Goal: Information Seeking & Learning: Learn about a topic

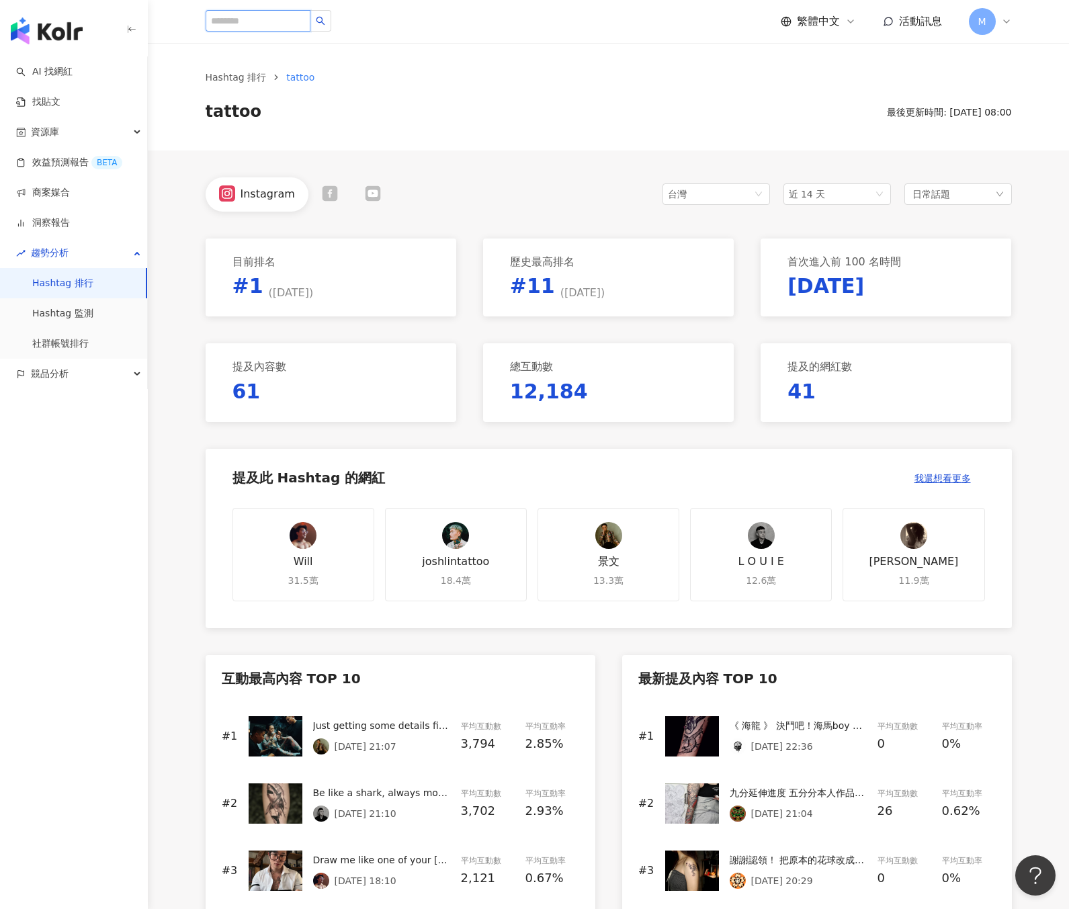
click at [276, 28] on input "search" at bounding box center [258, 21] width 105 height 22
type input "**"
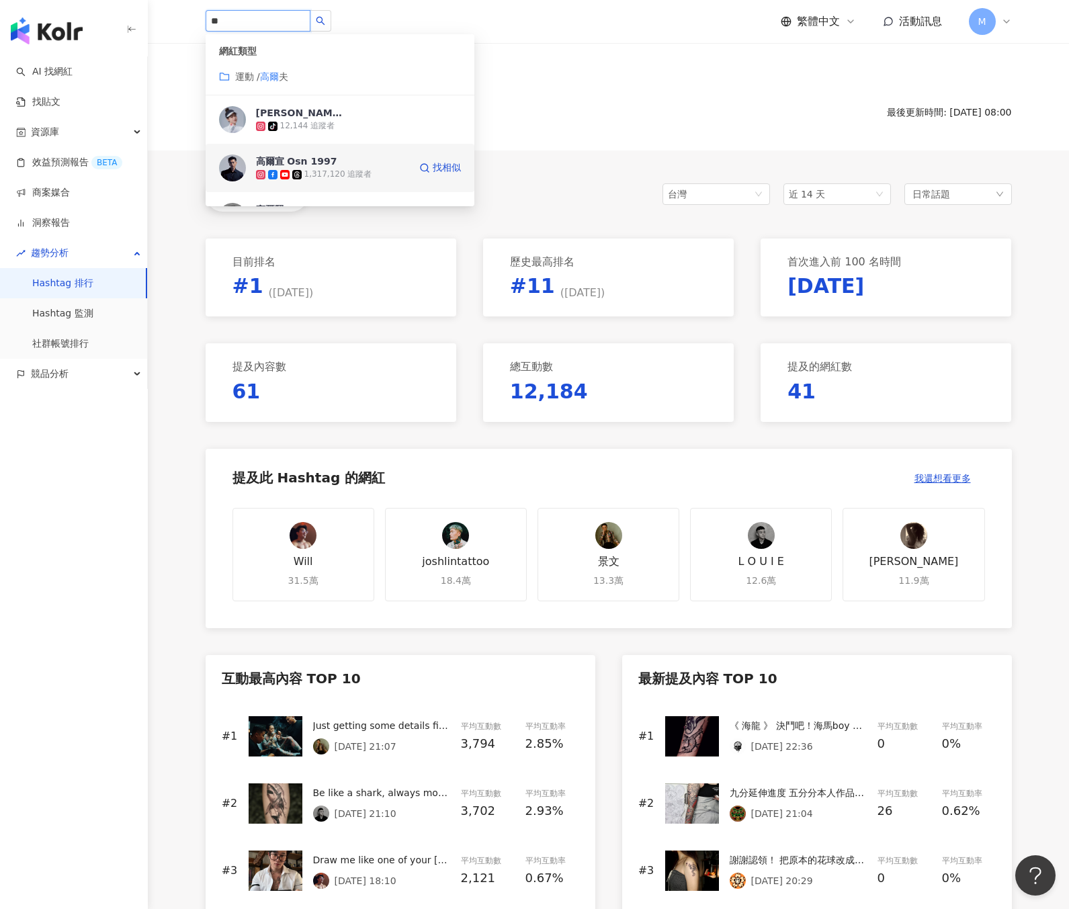
click at [325, 164] on div "高爾宣 Osn 1997" at bounding box center [296, 161] width 81 height 13
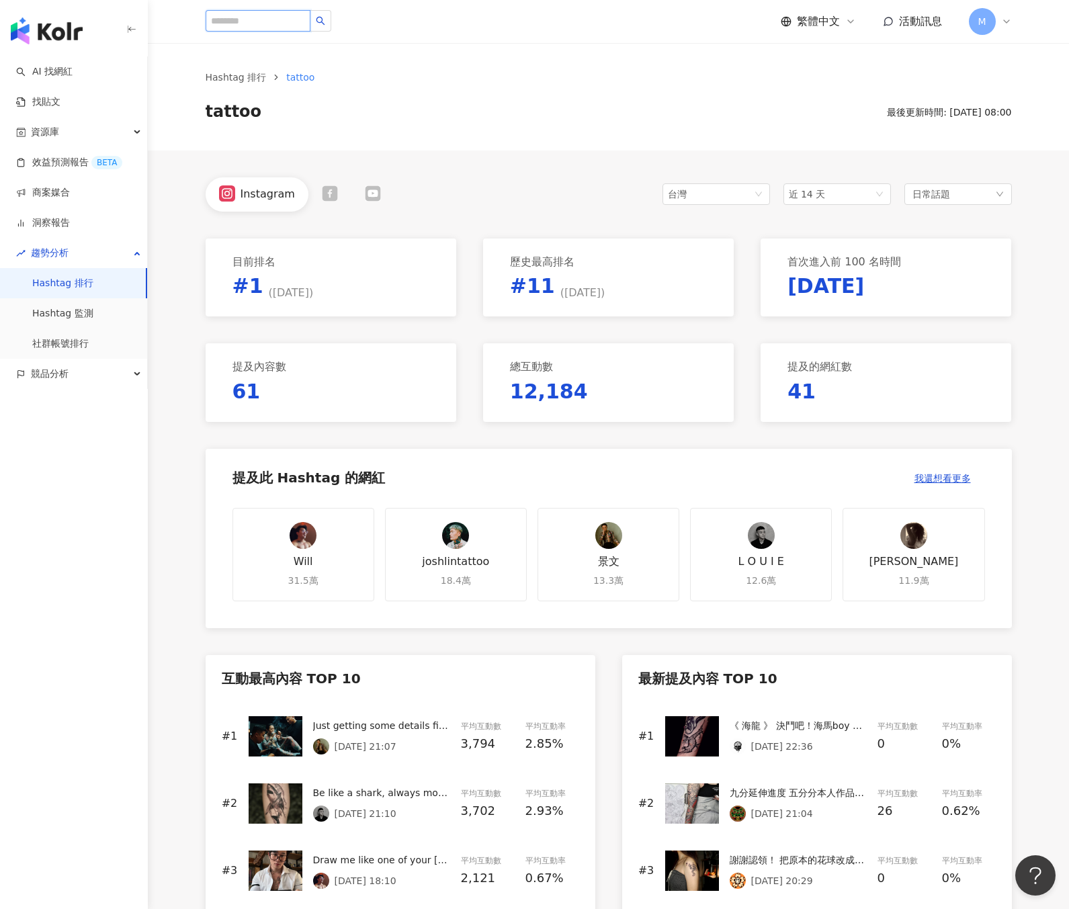
click at [261, 30] on input "search" at bounding box center [258, 21] width 105 height 22
type input "***"
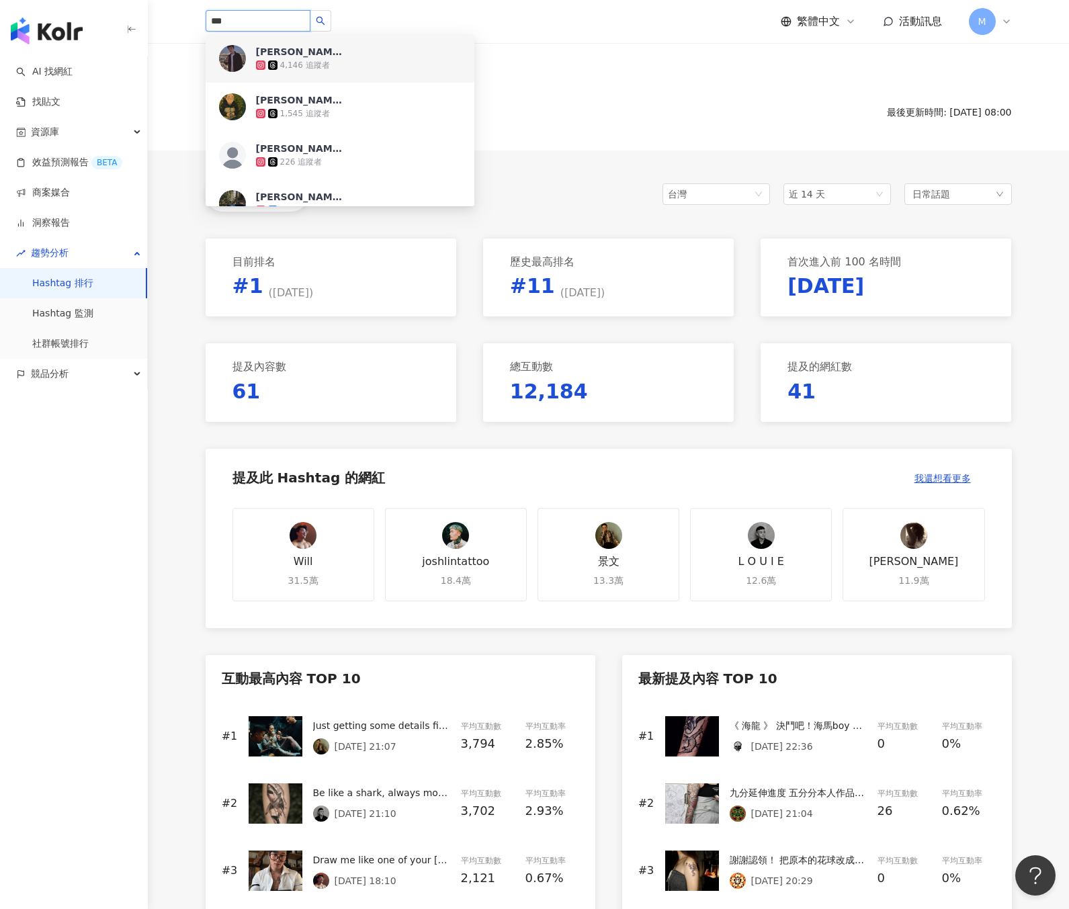
click at [323, 66] on div "4,146 追蹤者" at bounding box center [305, 65] width 50 height 11
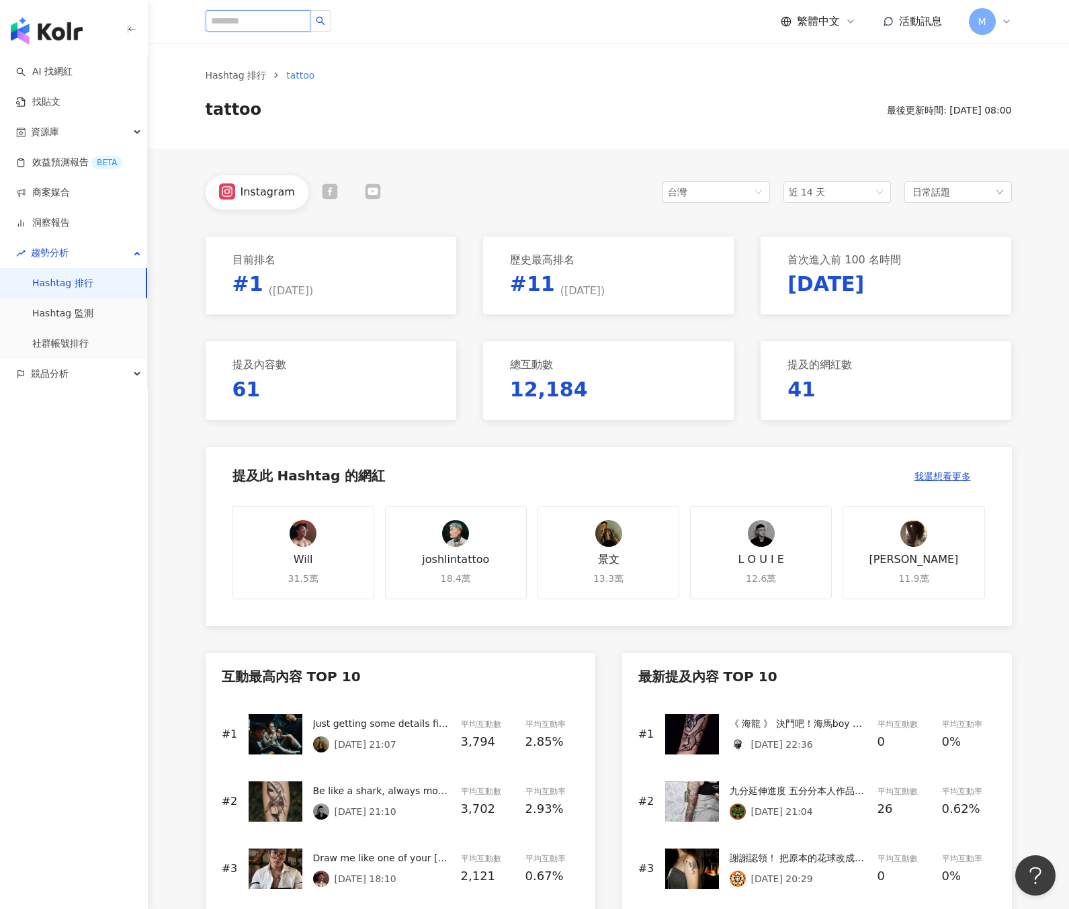
scroll to position [3, 0]
click at [243, 36] on div "林柏宏 4,146 追蹤者 林柏宏 1,545 追蹤者 林柏宏˘ ³˘ 226 追蹤者 林柏宏 1,162,580 追蹤者 林柏宏粉絲後援會𝙁𝙖𝙣𝙨𝙘𝙡𝙪𝙗 …" at bounding box center [609, 21] width 806 height 43
click at [246, 23] on input "search" at bounding box center [258, 21] width 105 height 22
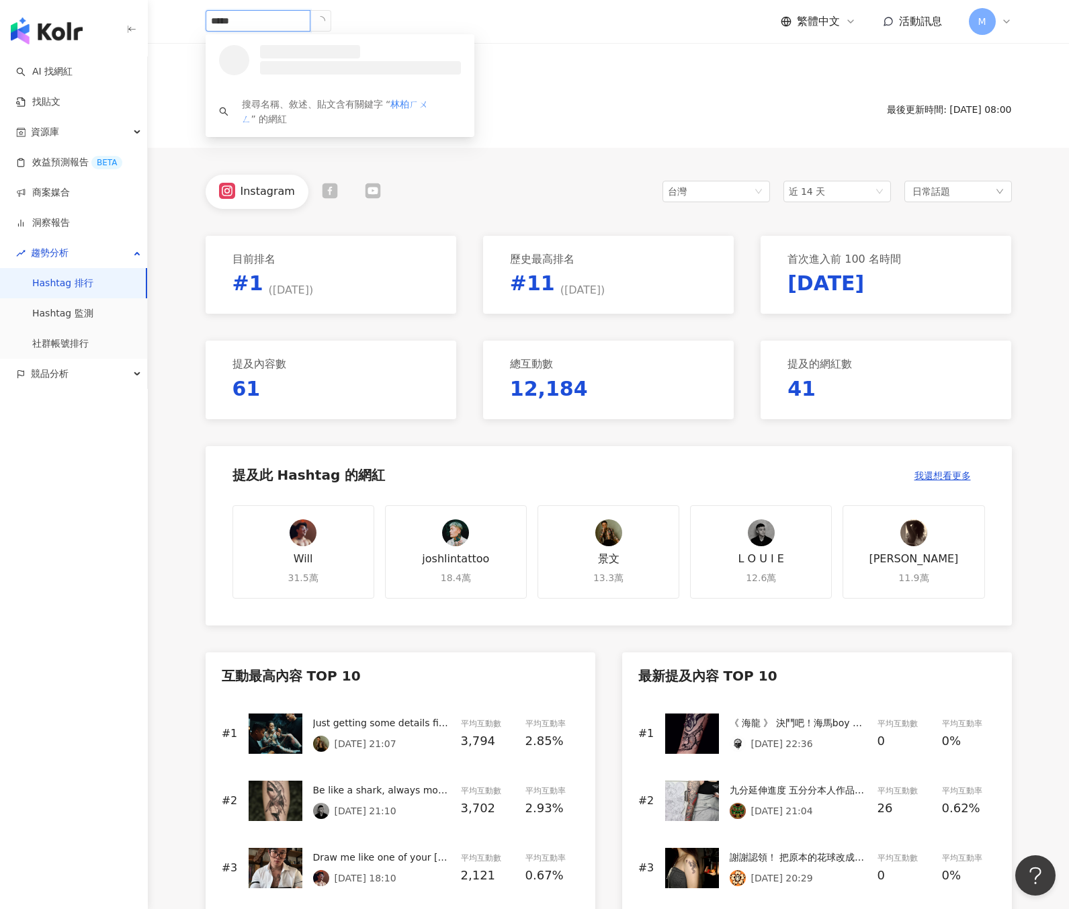
type input "***"
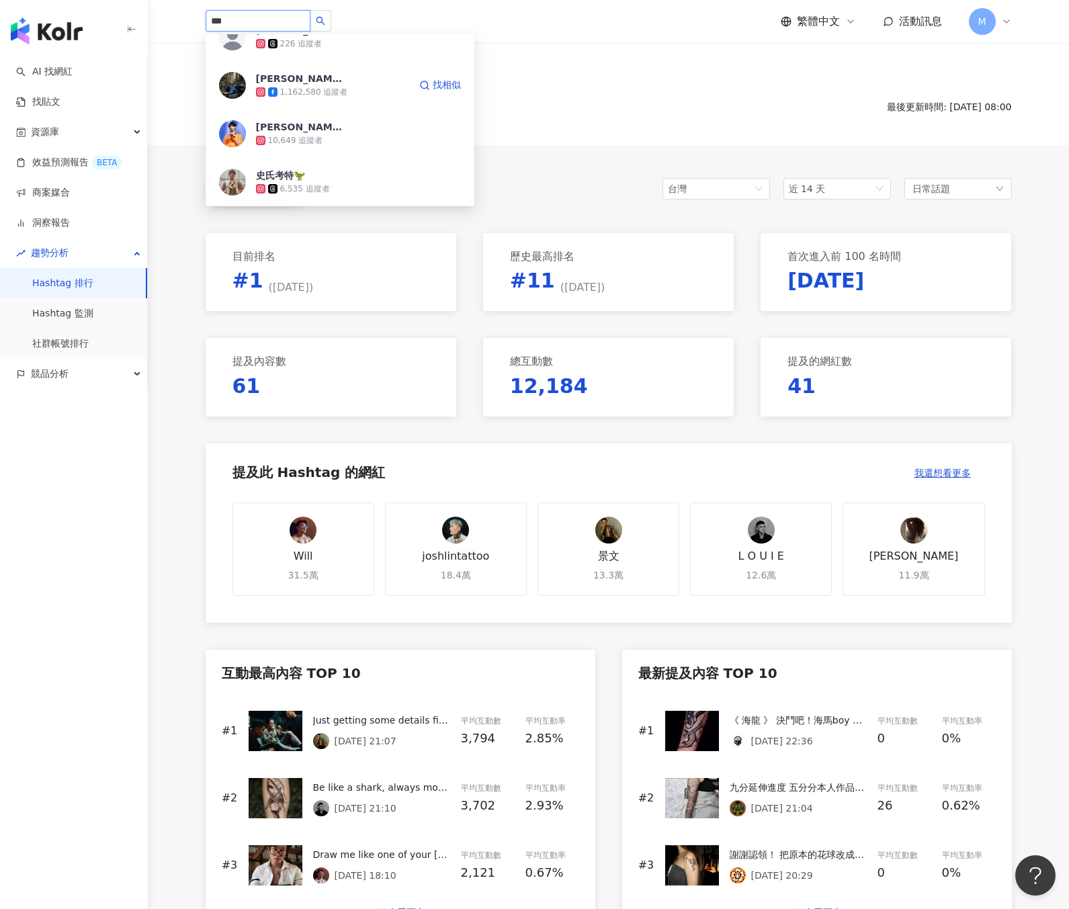
scroll to position [120, 0]
click at [363, 89] on div "1,162,580 追蹤者" at bounding box center [332, 89] width 153 height 13
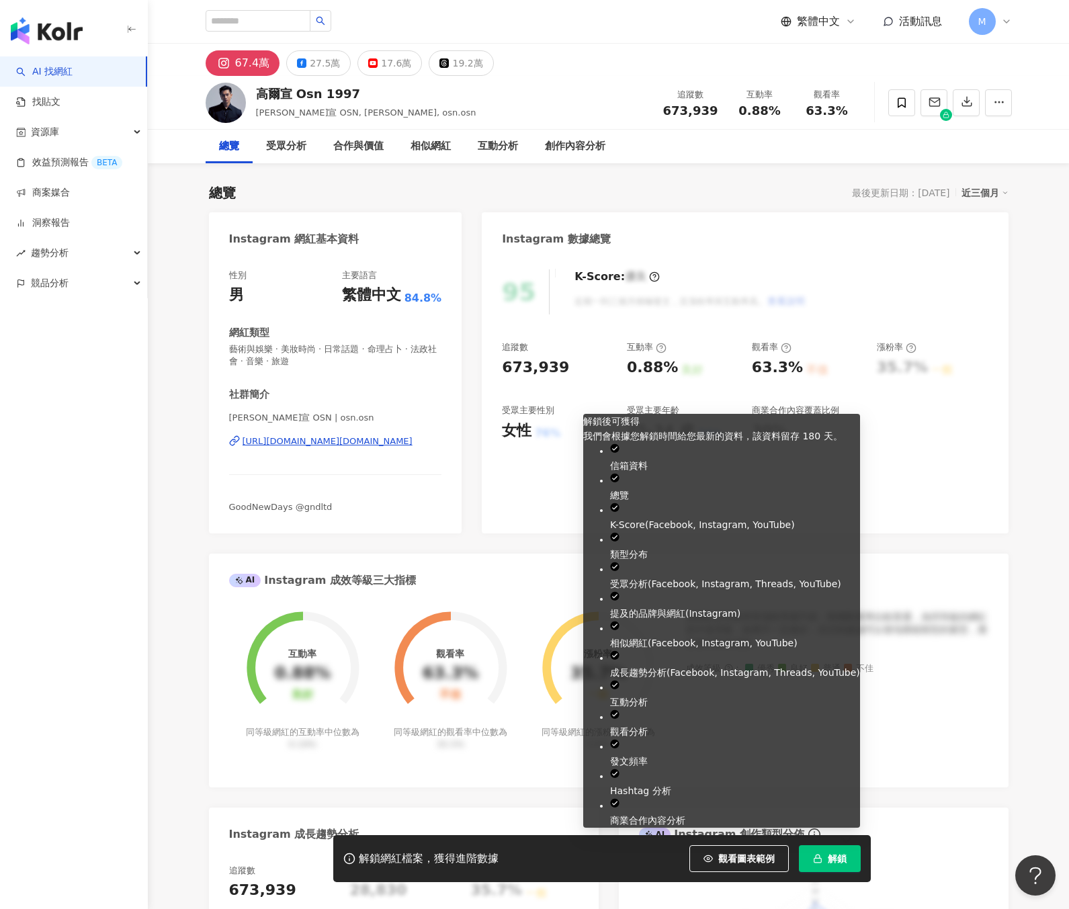
click at [824, 861] on button "解鎖" at bounding box center [830, 858] width 62 height 27
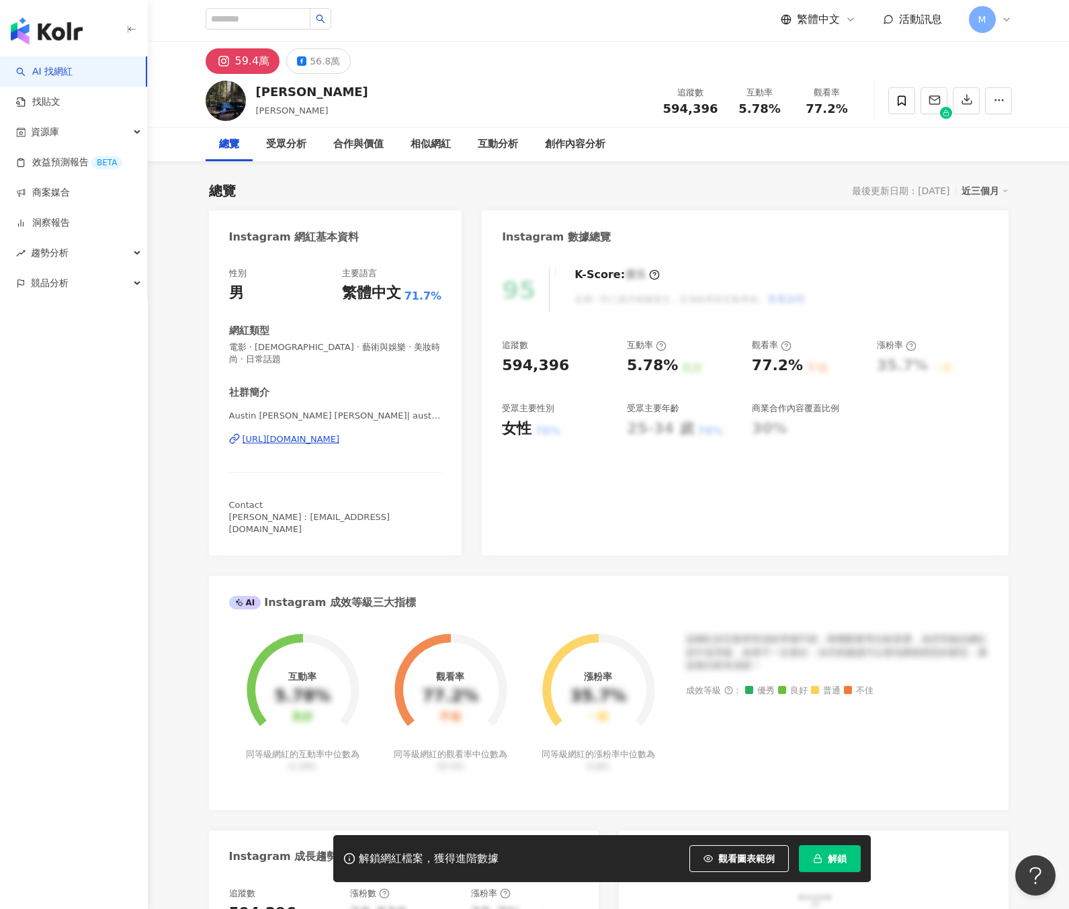
scroll to position [3, 0]
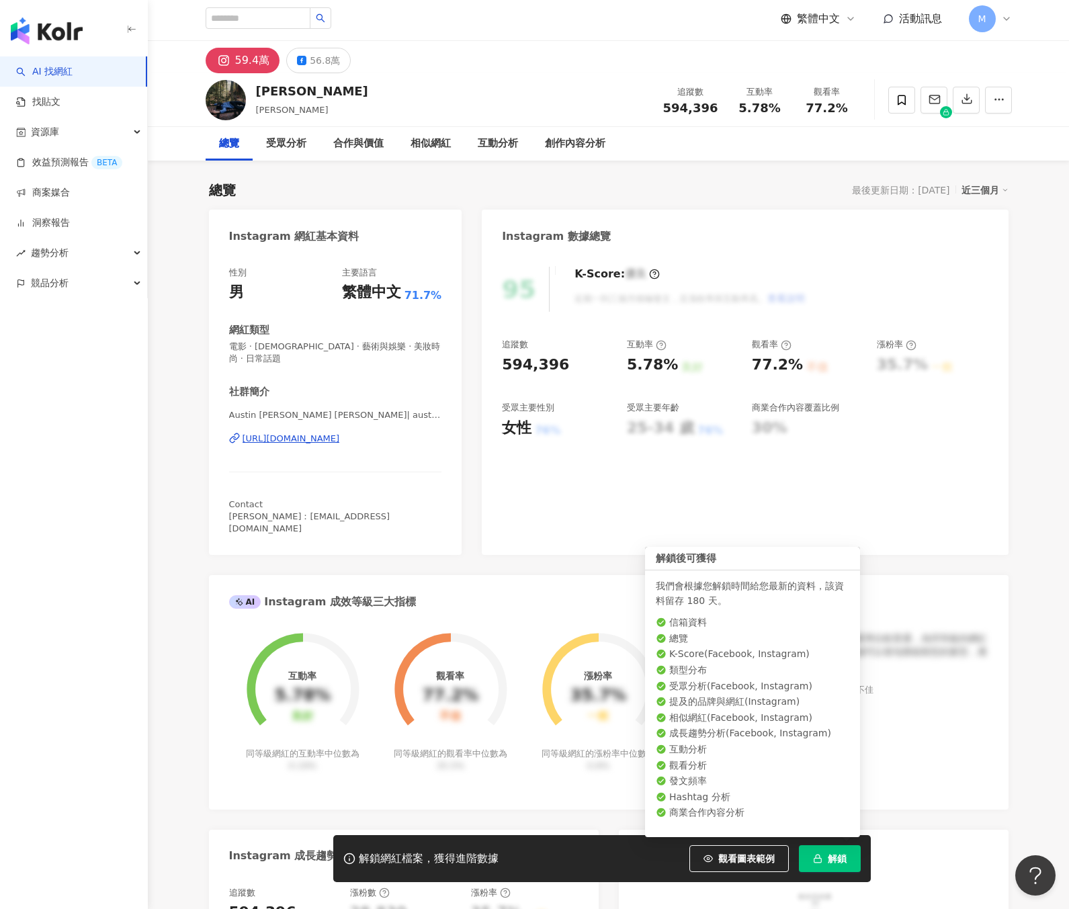
click at [826, 859] on button "解鎖" at bounding box center [830, 858] width 62 height 27
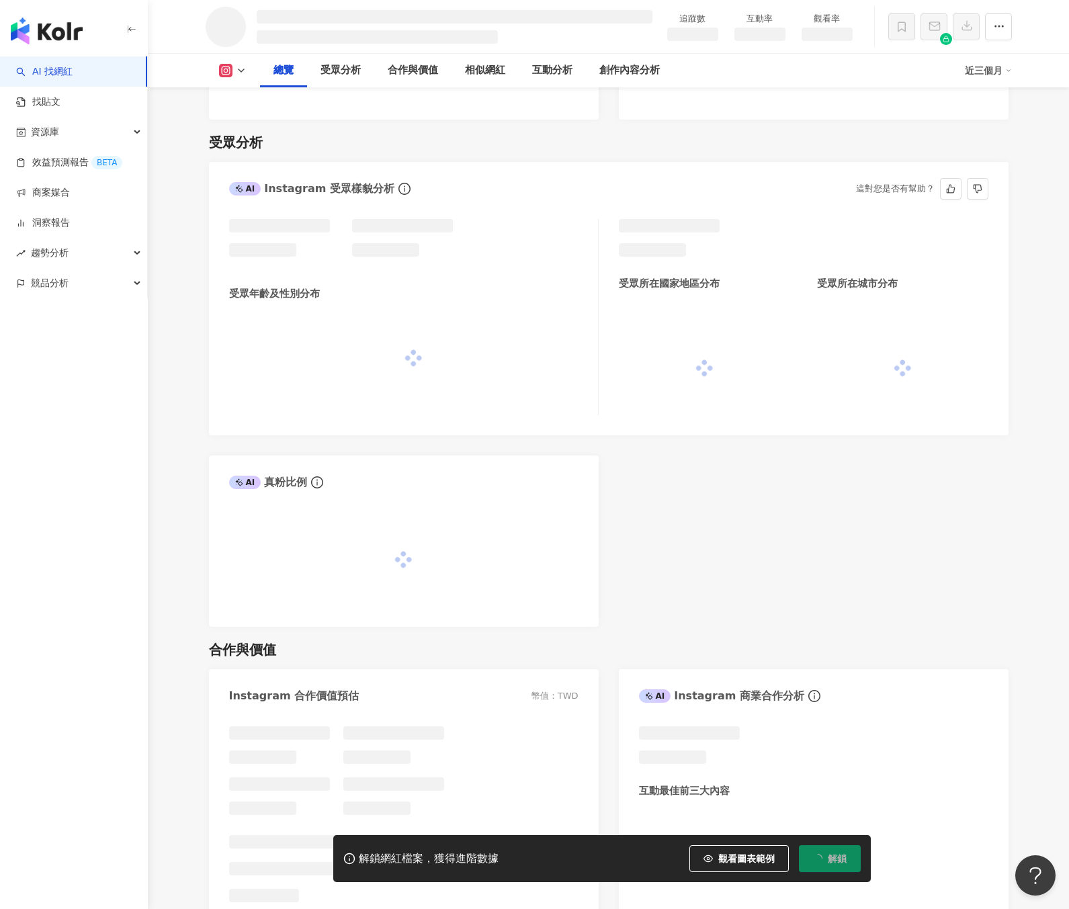
scroll to position [976, 0]
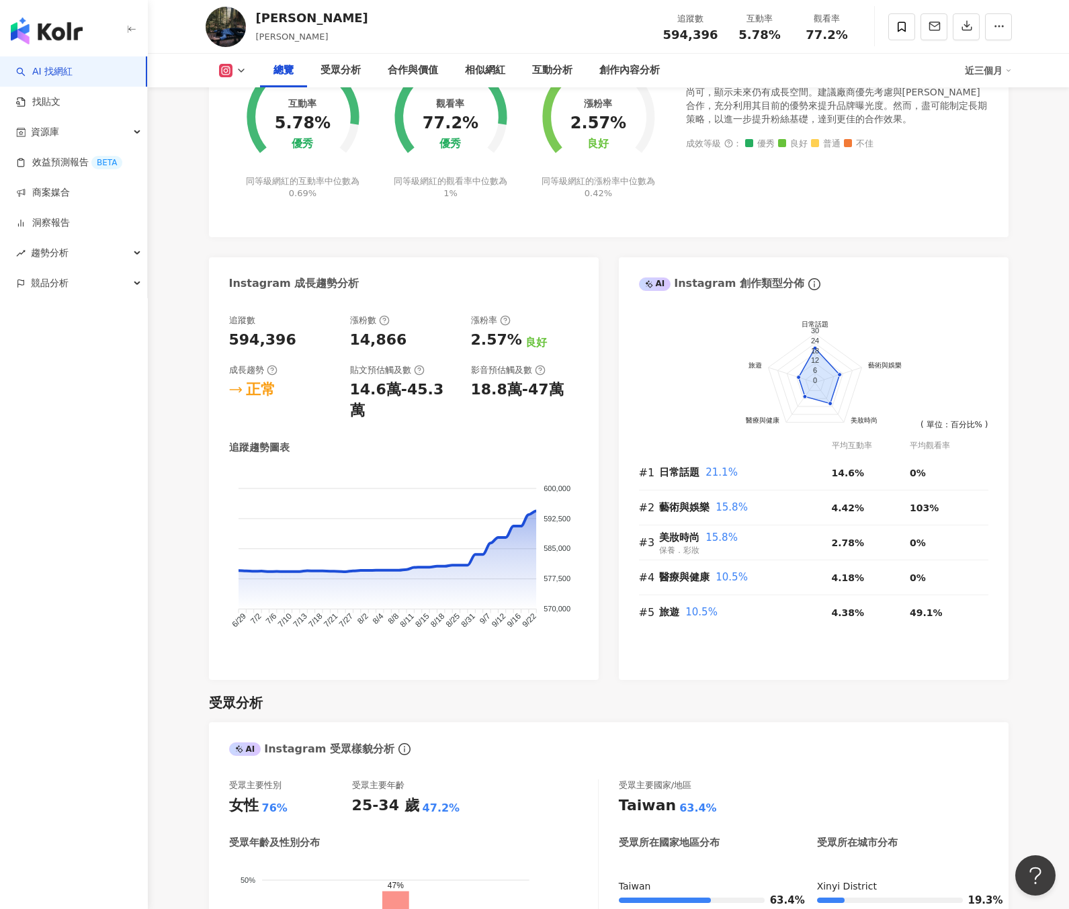
scroll to position [1065, 0]
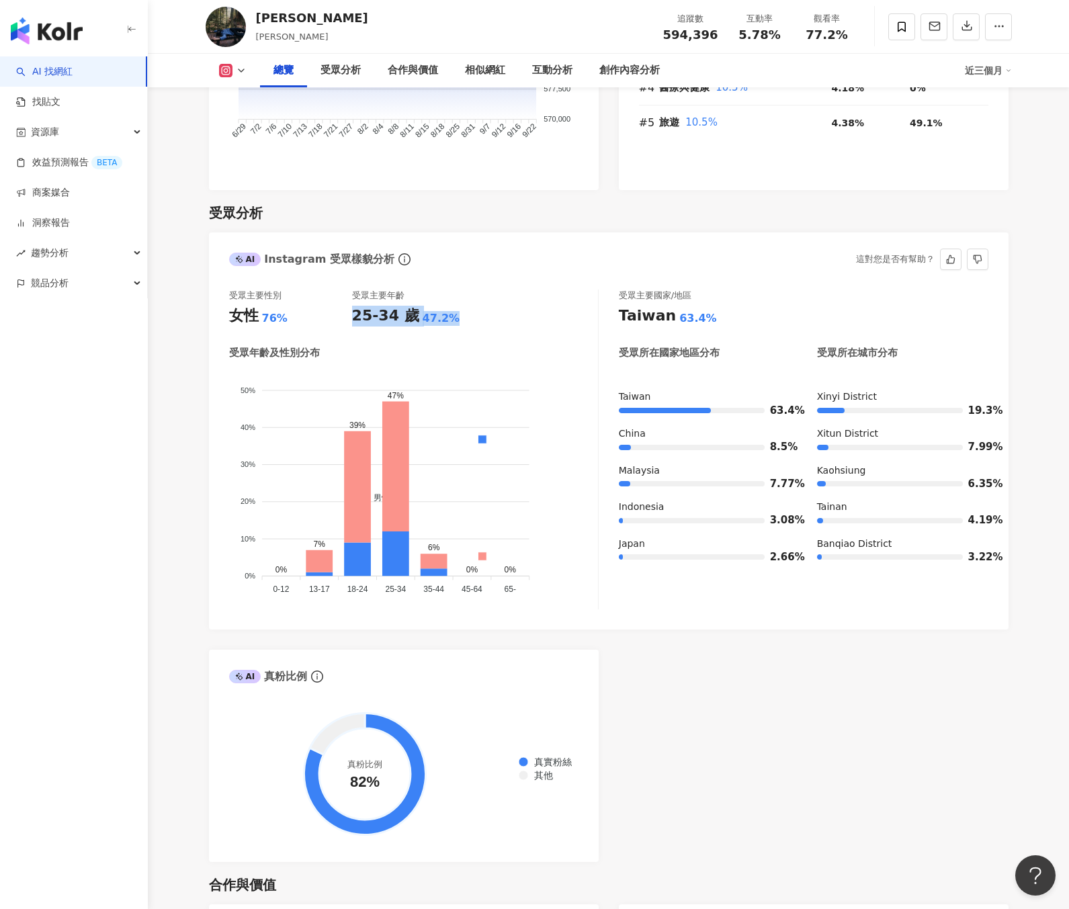
drag, startPoint x: 363, startPoint y: 277, endPoint x: 490, endPoint y: 289, distance: 127.5
click at [490, 290] on div "受眾主要性別 女性 76% 受眾主要年齡 25-34 歲 47.2% 受眾年齡及性別分布 男性 女性 50% 50% 40% 40% 30% 30% 20% …" at bounding box center [414, 450] width 370 height 320
click at [488, 290] on div "受眾主要性別 女性 76% 受眾主要年齡 25-34 歲 47.2%" at bounding box center [413, 308] width 369 height 36
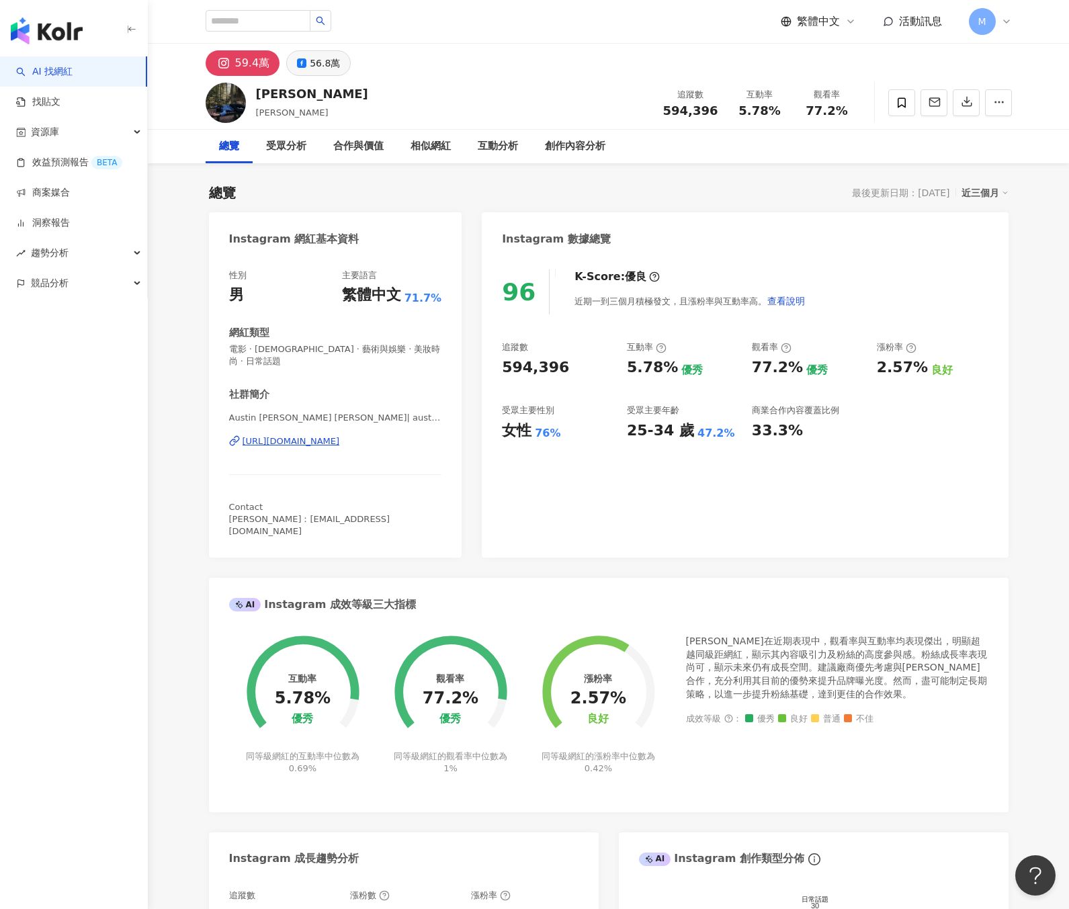
click at [330, 64] on div "56.8萬" at bounding box center [325, 63] width 30 height 19
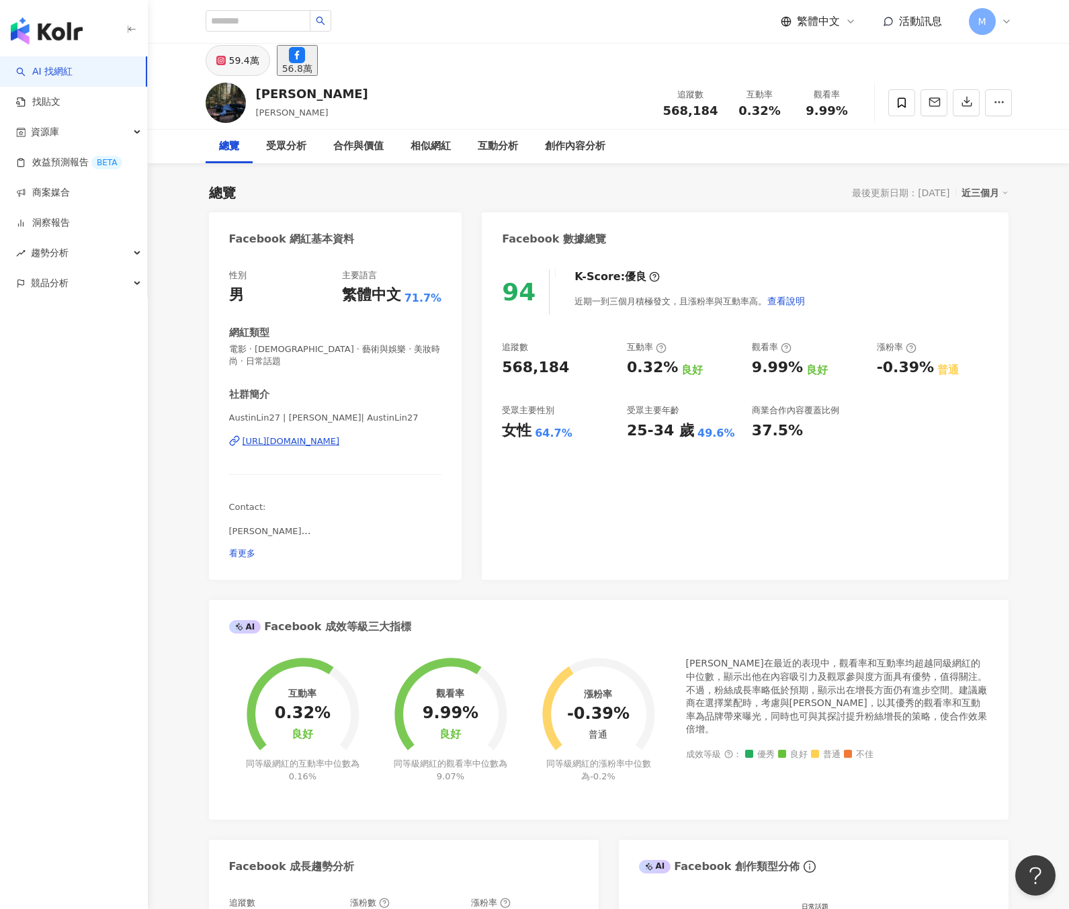
click at [246, 66] on div "59.4萬" at bounding box center [244, 60] width 30 height 19
